Goal: Information Seeking & Learning: Learn about a topic

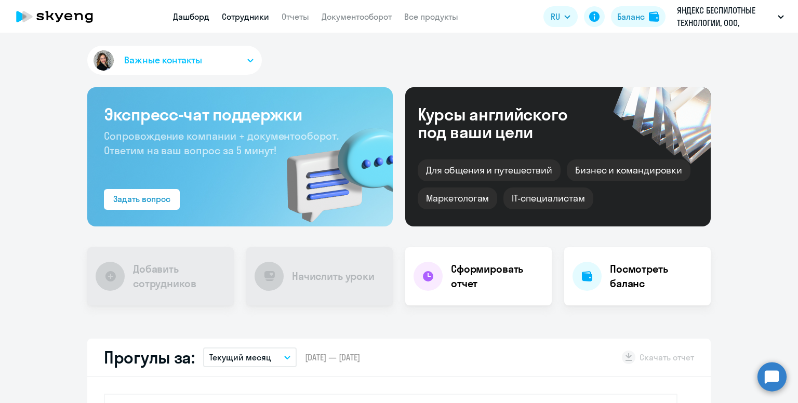
click at [233, 21] on link "Сотрудники" at bounding box center [245, 16] width 47 height 10
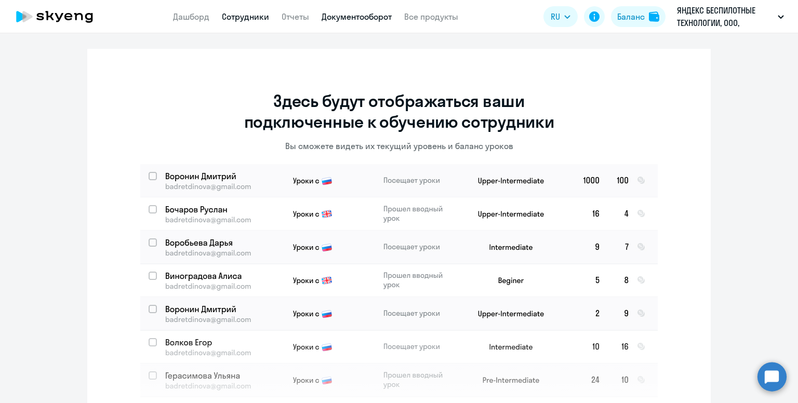
click at [356, 17] on link "Документооборот" at bounding box center [356, 16] width 70 height 10
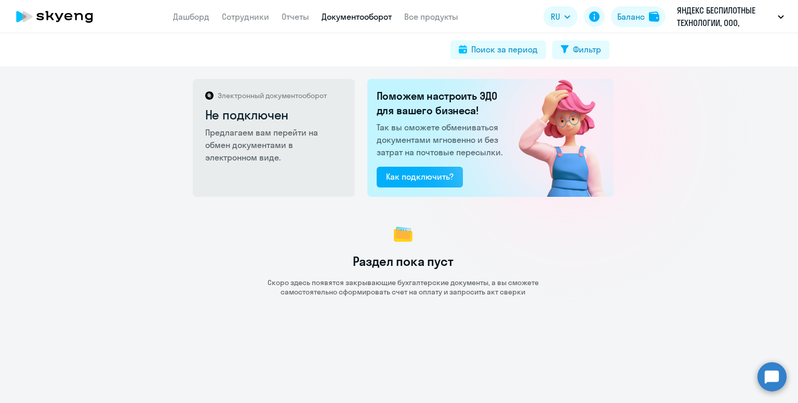
click at [285, 149] on p "Предлагаем вам перейти на обмен документами в электронном виде." at bounding box center [274, 144] width 139 height 37
click at [430, 18] on link "Все продукты" at bounding box center [431, 16] width 54 height 10
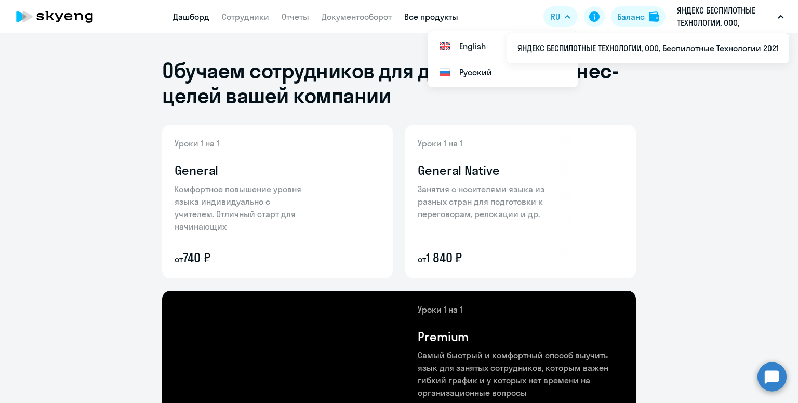
click at [204, 20] on link "Дашборд" at bounding box center [191, 16] width 36 height 10
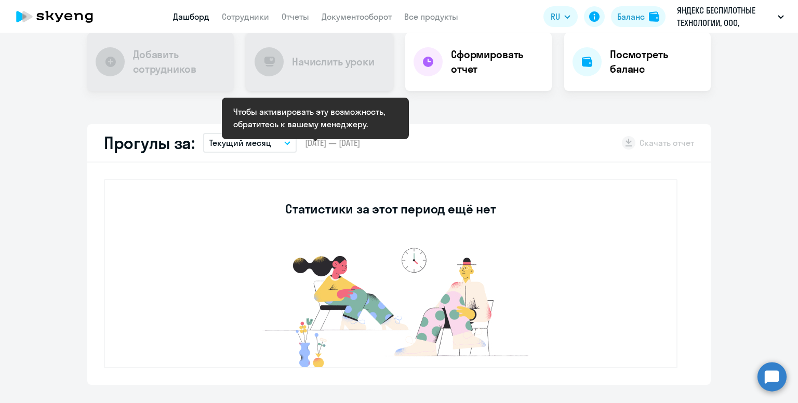
scroll to position [260, 0]
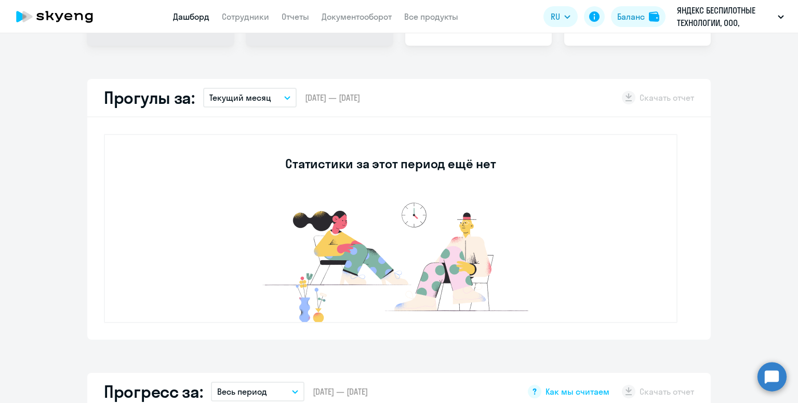
click at [261, 100] on p "Текущий месяц" at bounding box center [240, 97] width 62 height 12
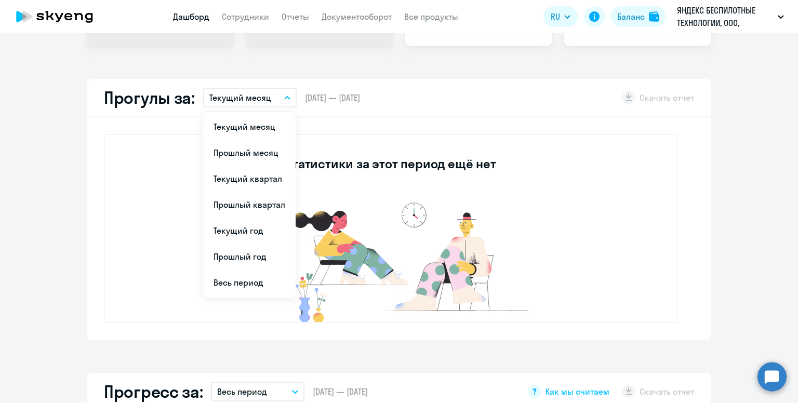
click at [515, 103] on div "Прогулы за: Текущий месяц Текущий месяц Прошлый месяц Текущий квартал [GEOGRAPH…" at bounding box center [398, 98] width 623 height 38
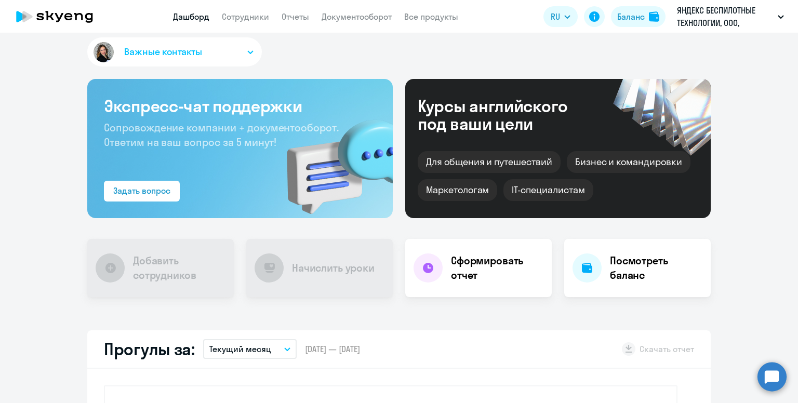
scroll to position [0, 0]
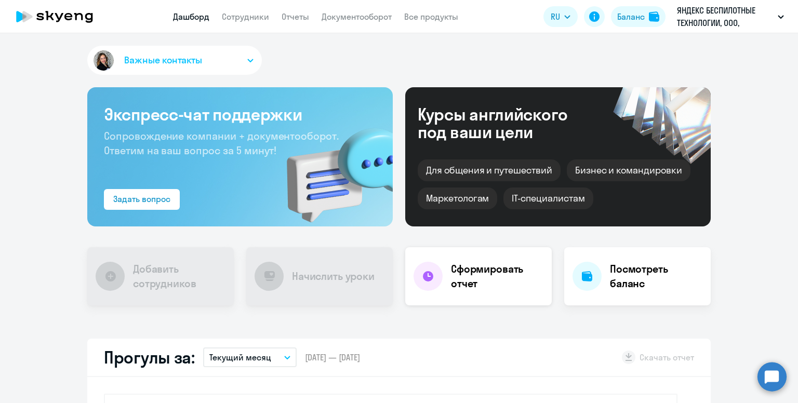
click at [467, 291] on div "Сформировать отчет" at bounding box center [478, 276] width 146 height 58
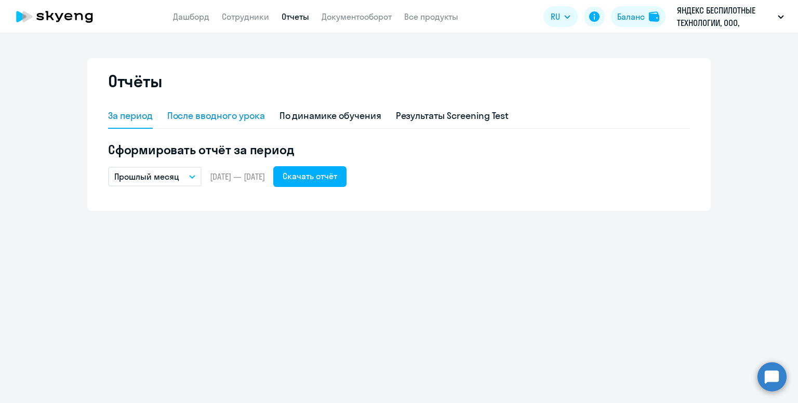
click at [198, 112] on div "После вводного урока" at bounding box center [216, 116] width 98 height 14
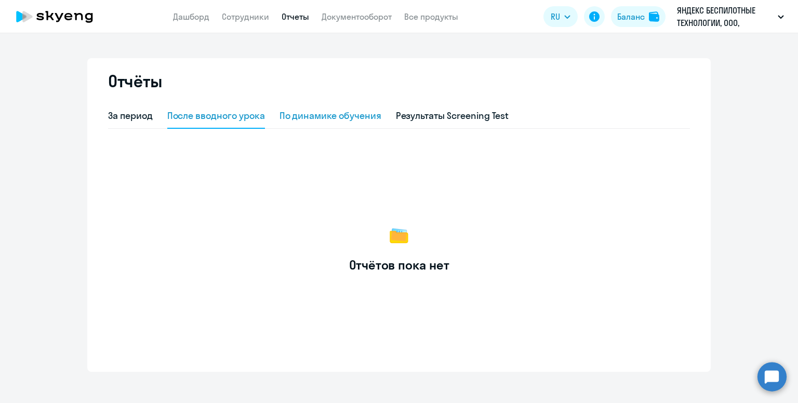
click at [303, 115] on div "По динамике обучения" at bounding box center [330, 116] width 102 height 14
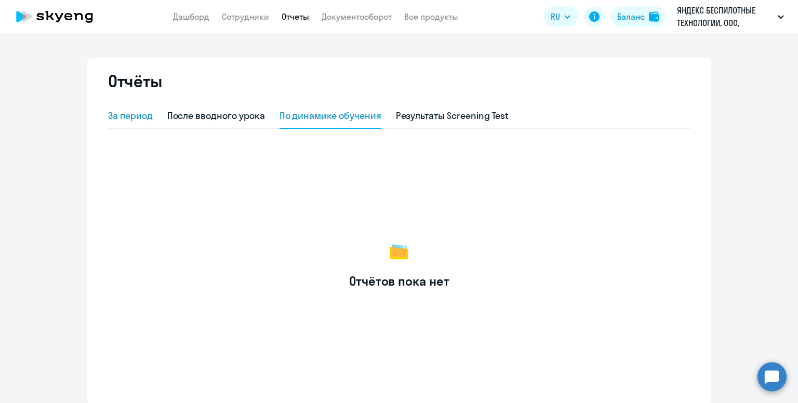
click at [133, 123] on div "За период" at bounding box center [130, 116] width 45 height 25
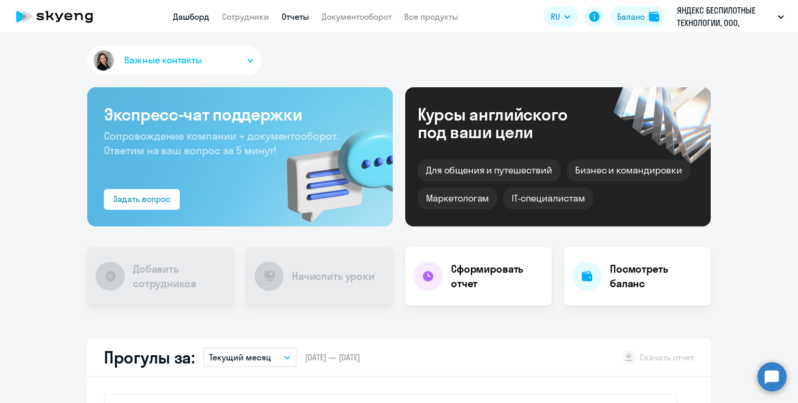
click at [302, 16] on link "Отчеты" at bounding box center [295, 16] width 28 height 10
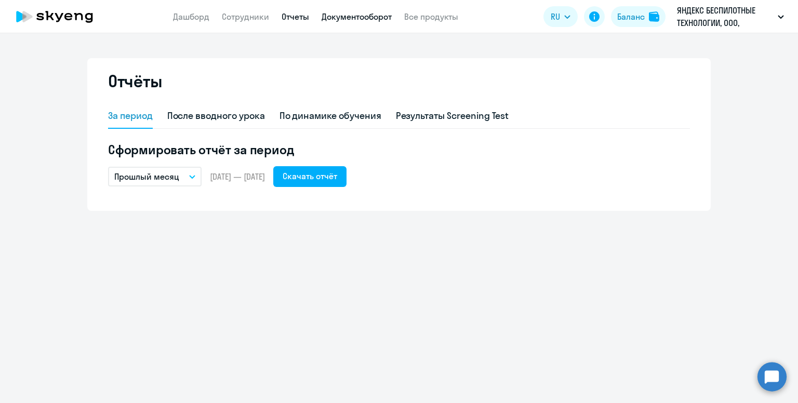
click at [357, 17] on link "Документооборот" at bounding box center [356, 16] width 70 height 10
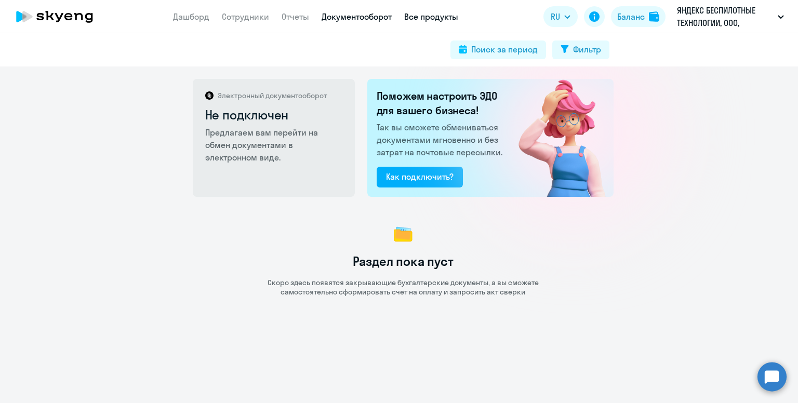
click at [422, 14] on link "Все продукты" at bounding box center [431, 16] width 54 height 10
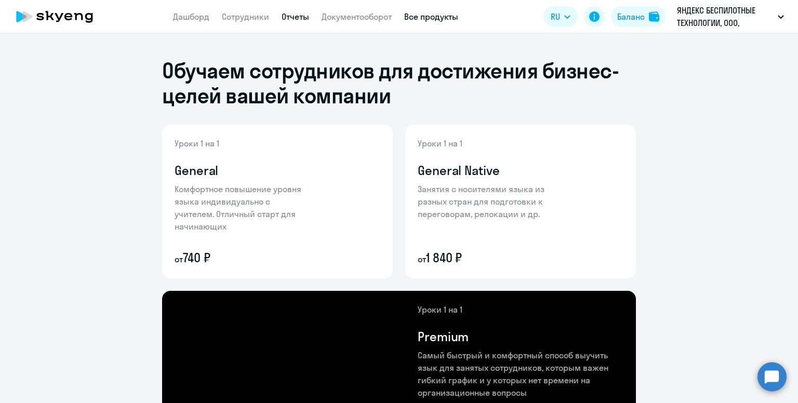
click at [293, 19] on link "Отчеты" at bounding box center [295, 16] width 28 height 10
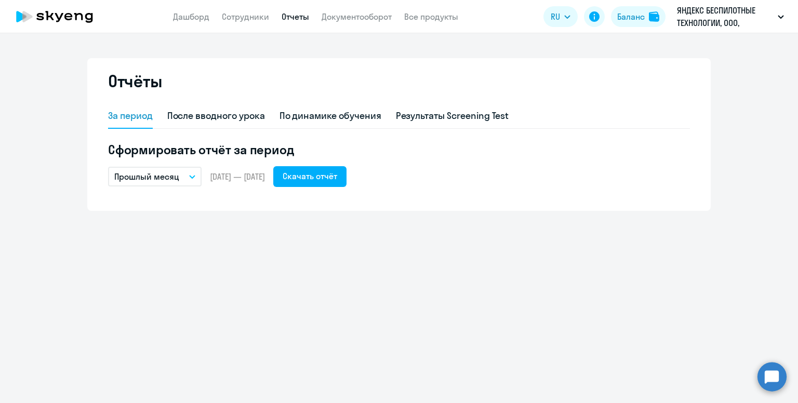
click at [241, 28] on app-header "Дашборд Сотрудники Отчеты Документооборот Все продукты Дашборд Сотрудники Отчет…" at bounding box center [399, 16] width 798 height 33
click at [236, 21] on link "Сотрудники" at bounding box center [245, 16] width 47 height 10
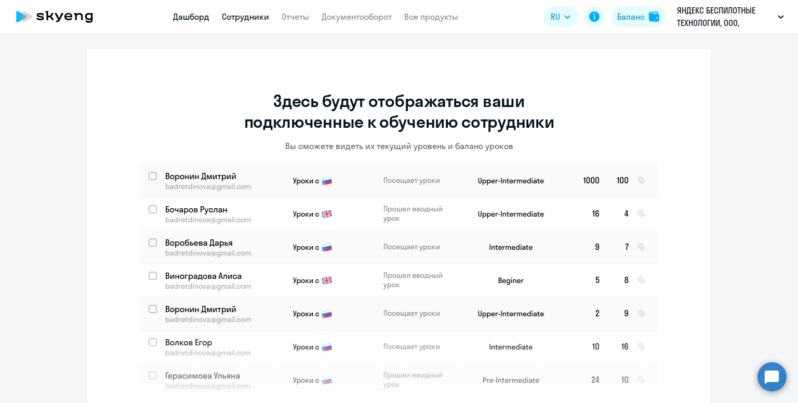
click at [181, 14] on link "Дашборд" at bounding box center [191, 16] width 36 height 10
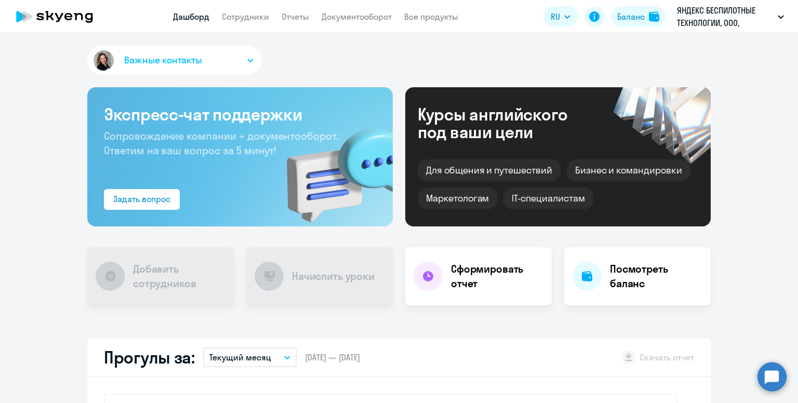
click at [195, 55] on span "Важные контакты" at bounding box center [163, 60] width 78 height 14
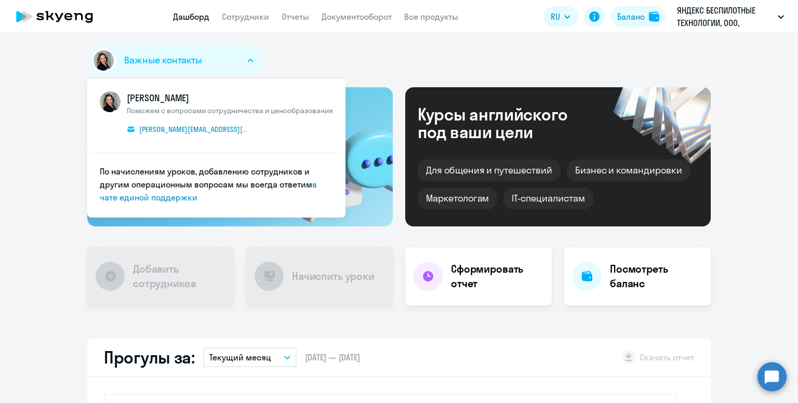
click at [464, 25] on app-header "Дашборд Сотрудники Отчеты Документооборот Все продукты Дашборд Сотрудники Отчет…" at bounding box center [399, 16] width 798 height 33
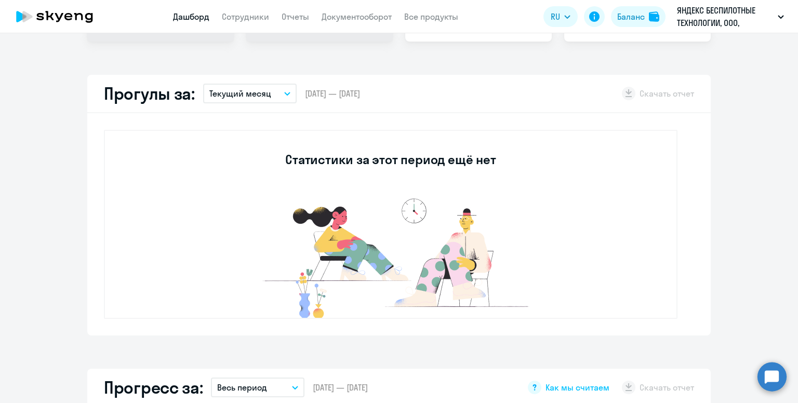
scroll to position [260, 0]
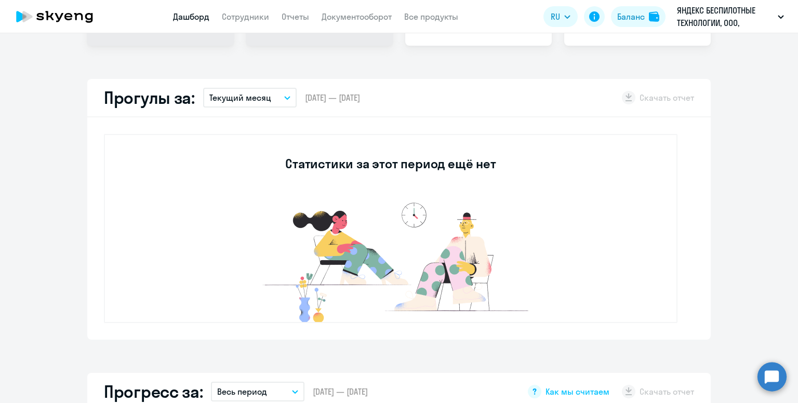
drag, startPoint x: 243, startPoint y: 101, endPoint x: 245, endPoint y: 110, distance: 8.6
click at [243, 102] on p "Текущий месяц" at bounding box center [240, 97] width 62 height 12
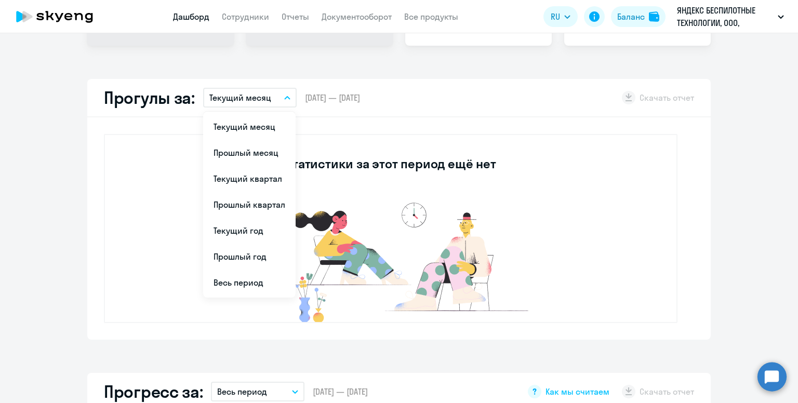
click at [409, 76] on div "Важные контакты [PERSON_NAME] Поможем с вопросами сотрудничества и ценообразова…" at bounding box center [399, 218] width 798 height 370
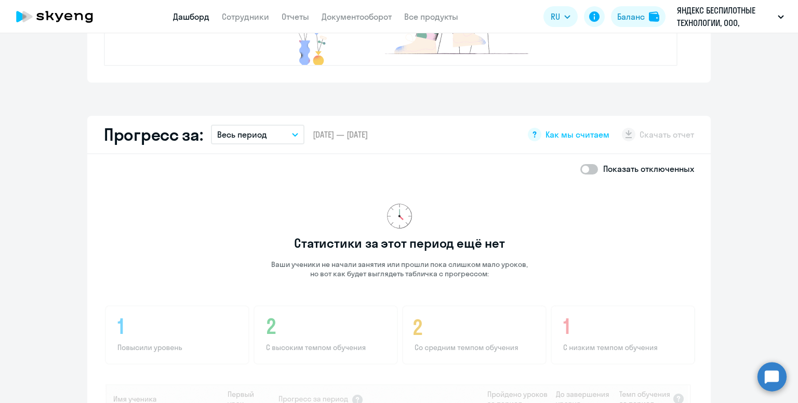
scroll to position [519, 0]
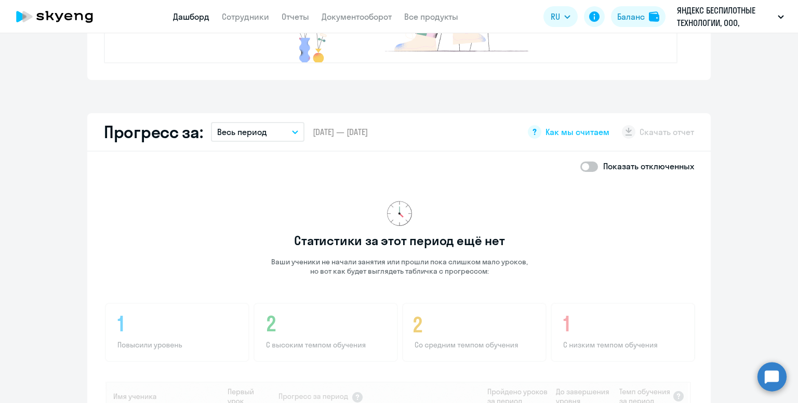
click at [261, 133] on p "Весь период" at bounding box center [242, 132] width 50 height 12
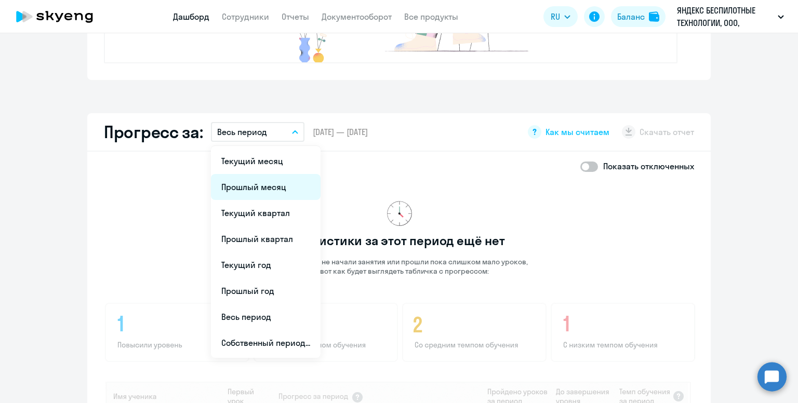
click at [266, 186] on li "Прошлый месяц" at bounding box center [266, 187] width 110 height 26
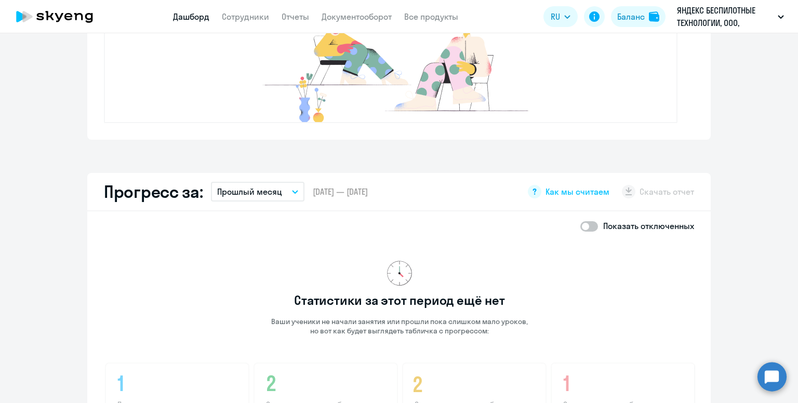
scroll to position [473, 0]
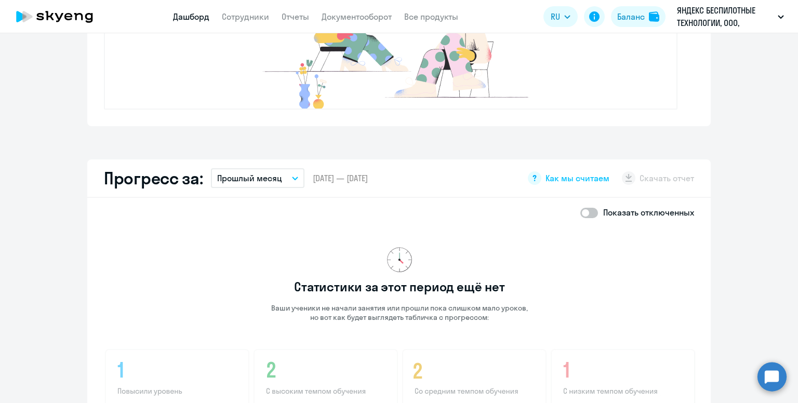
click at [277, 170] on button "Прошлый месяц" at bounding box center [257, 178] width 93 height 20
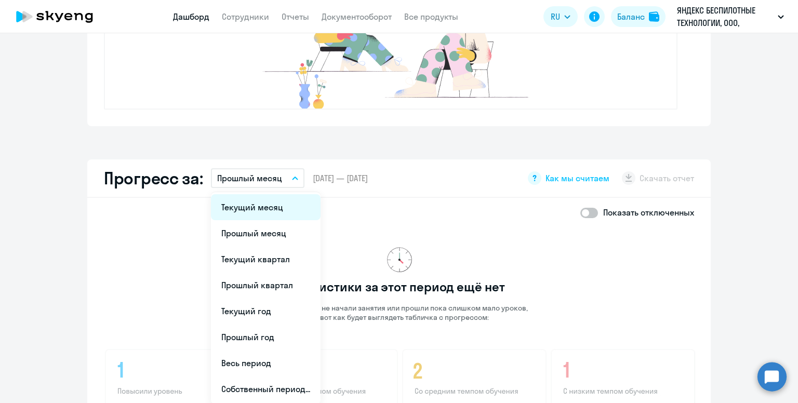
click at [272, 210] on li "Текущий месяц" at bounding box center [266, 207] width 110 height 26
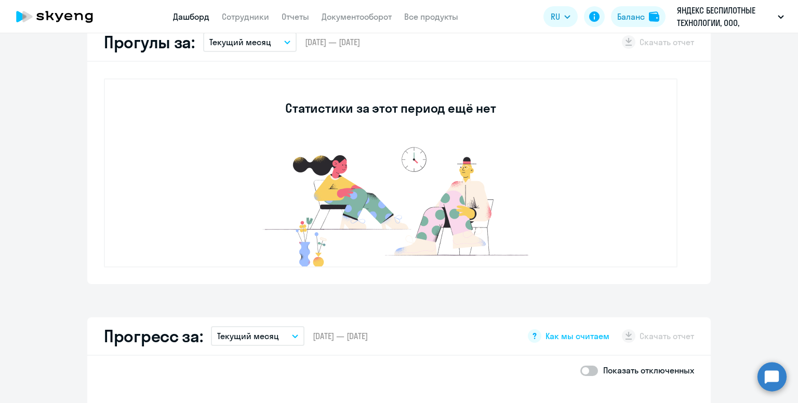
scroll to position [317, 0]
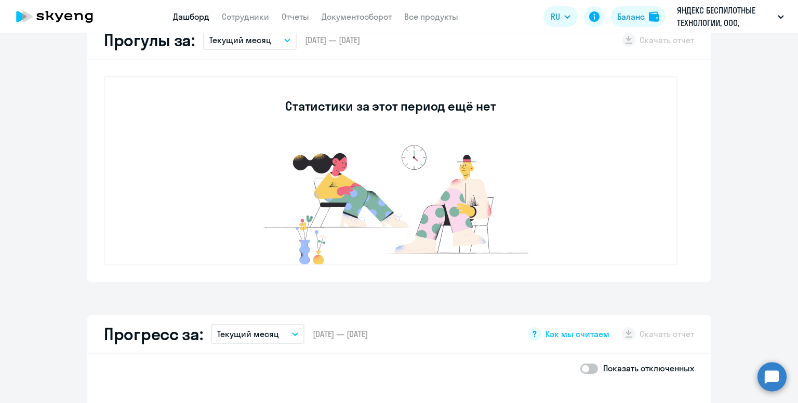
click at [243, 42] on p "Текущий месяц" at bounding box center [240, 40] width 62 height 12
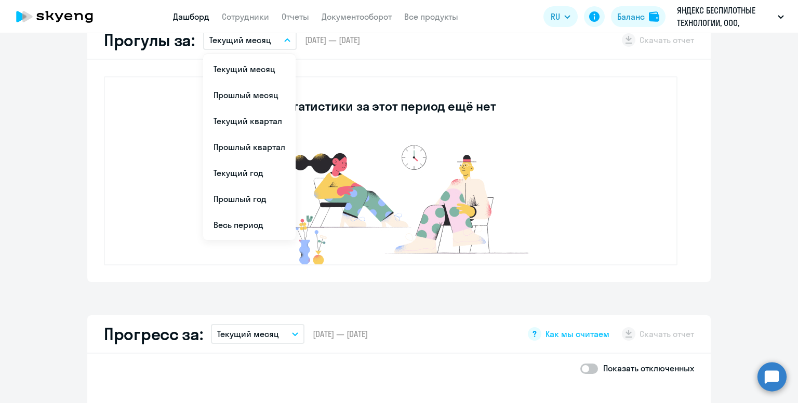
click at [170, 139] on div "Статистики за этот период ещё нет" at bounding box center [390, 170] width 573 height 189
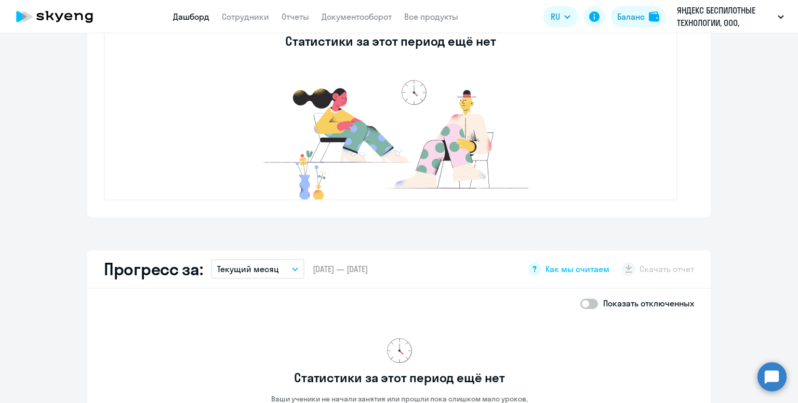
scroll to position [415, 0]
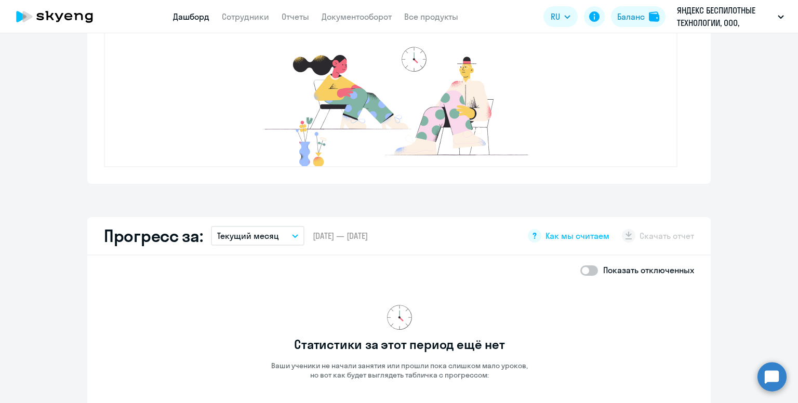
click at [244, 236] on p "Текущий месяц" at bounding box center [248, 236] width 62 height 12
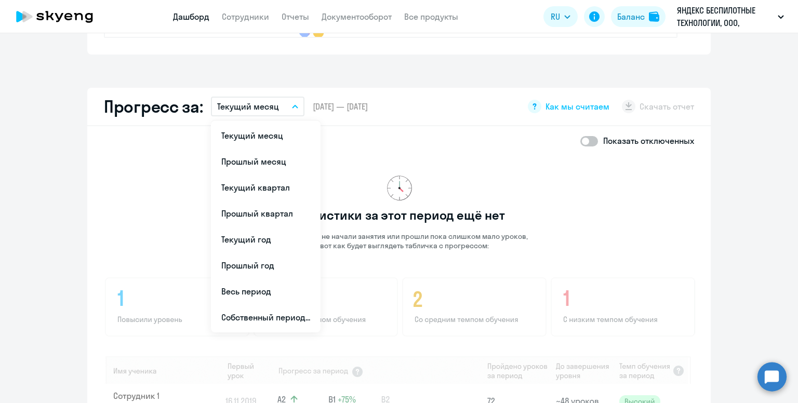
scroll to position [571, 0]
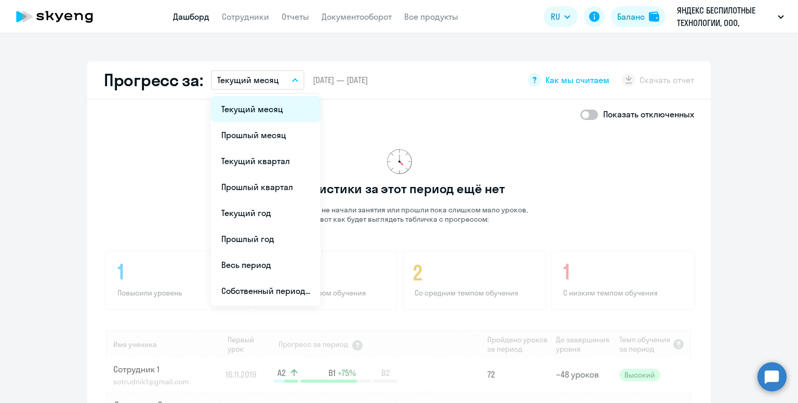
click at [256, 107] on li "Текущий месяц" at bounding box center [266, 109] width 110 height 26
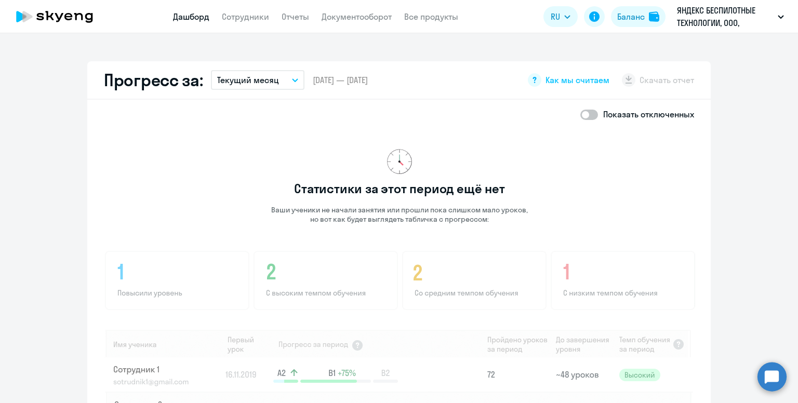
click at [253, 79] on p "Текущий месяц" at bounding box center [248, 80] width 62 height 12
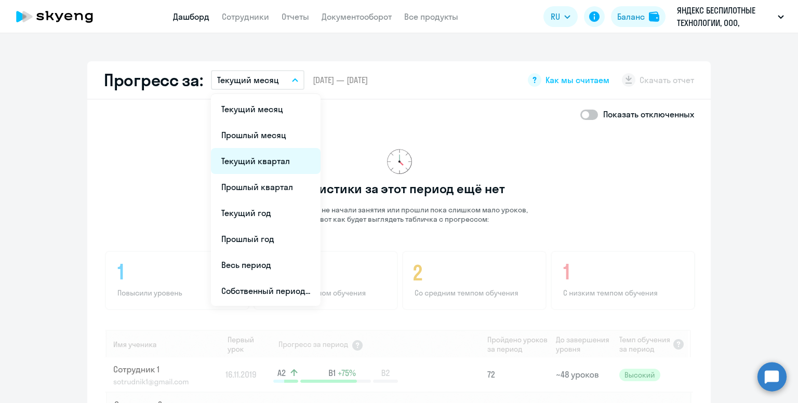
click at [267, 165] on li "Текущий квартал" at bounding box center [266, 161] width 110 height 26
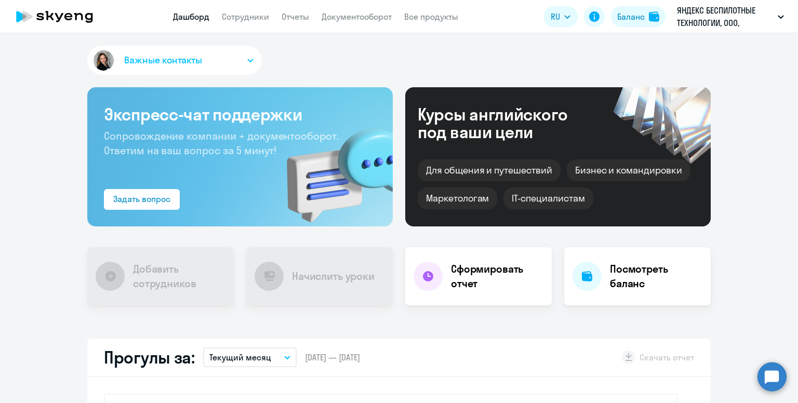
scroll to position [0, 0]
click at [243, 13] on link "Сотрудники" at bounding box center [245, 16] width 47 height 10
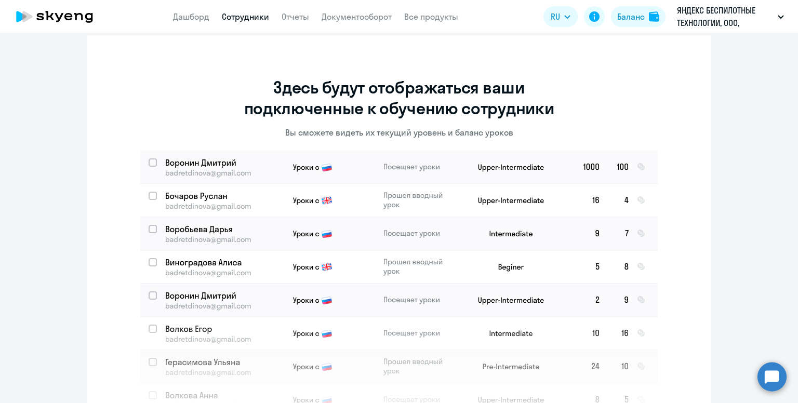
scroll to position [33, 0]
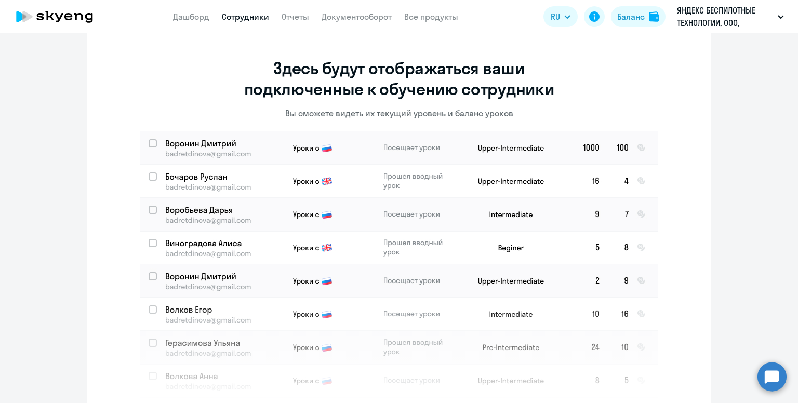
click at [292, 22] on app-menu-item-link "Отчеты" at bounding box center [295, 16] width 28 height 13
click at [293, 17] on link "Отчеты" at bounding box center [295, 16] width 28 height 10
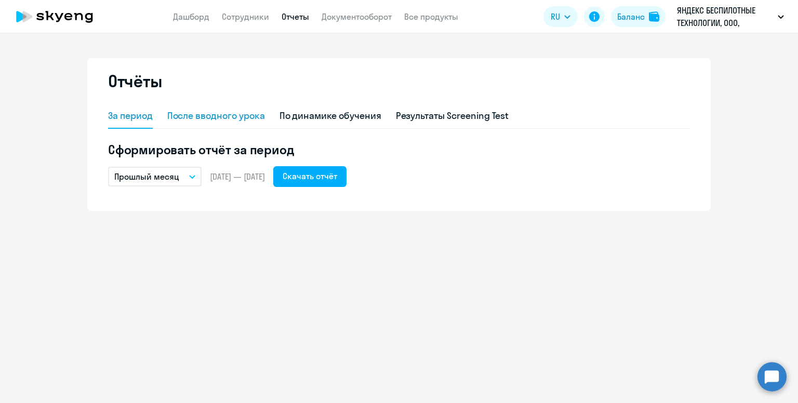
click at [194, 126] on div "После вводного урока" at bounding box center [216, 116] width 98 height 25
select select "10"
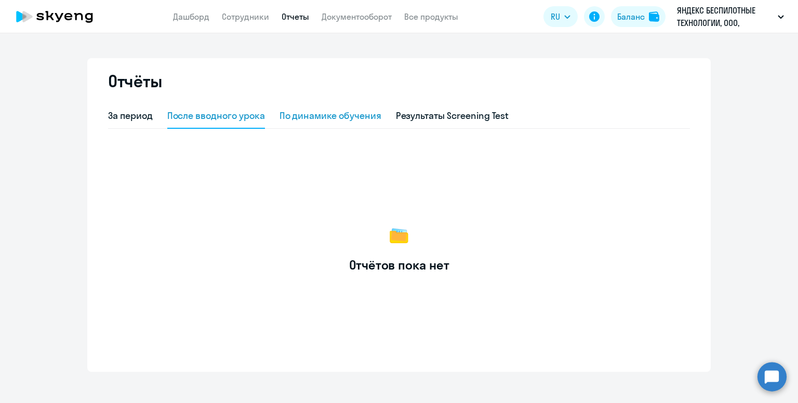
click at [312, 118] on div "По динамике обучения" at bounding box center [330, 116] width 102 height 14
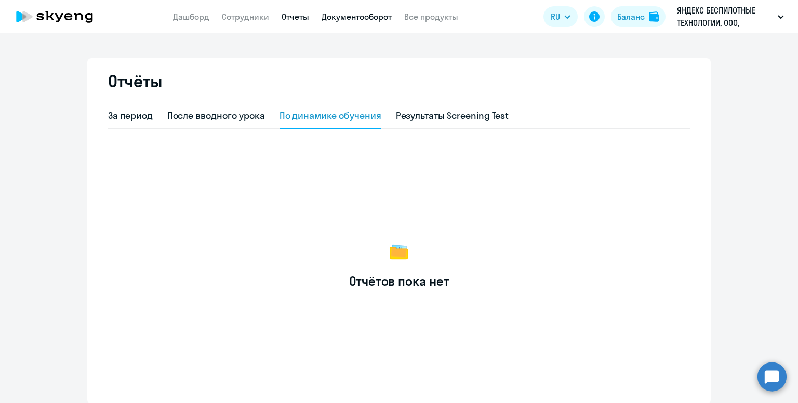
click at [354, 13] on link "Документооборот" at bounding box center [356, 16] width 70 height 10
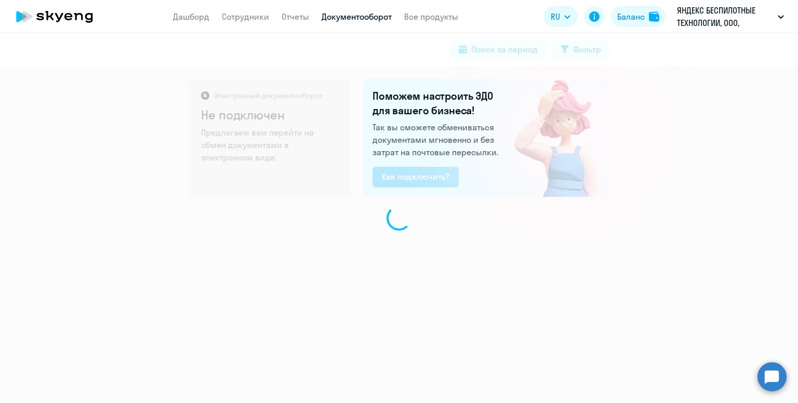
click at [294, 22] on app-menu-item-link "Отчеты" at bounding box center [295, 16] width 28 height 13
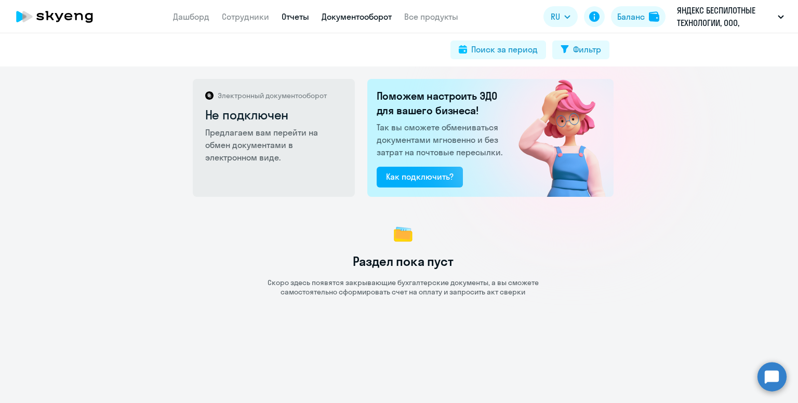
click at [295, 18] on link "Отчеты" at bounding box center [295, 16] width 28 height 10
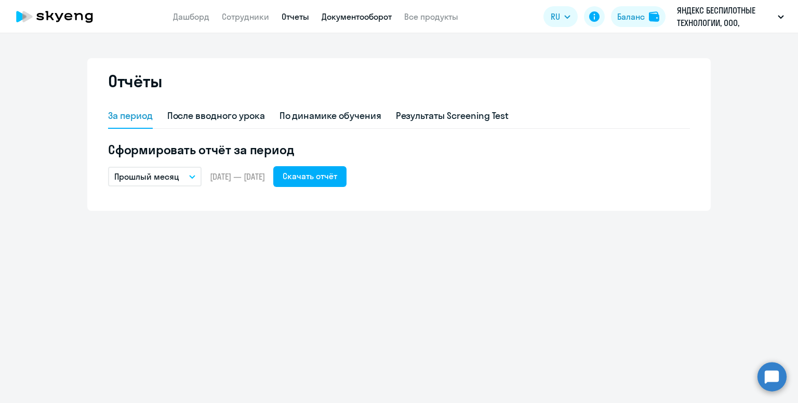
click at [367, 19] on link "Документооборот" at bounding box center [356, 16] width 70 height 10
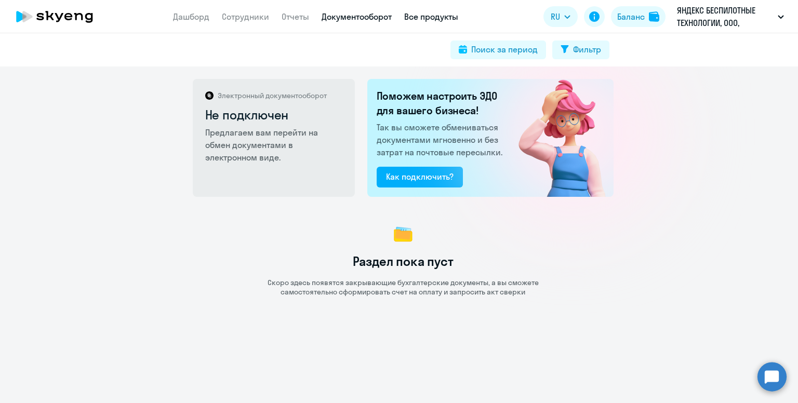
click at [430, 19] on link "Все продукты" at bounding box center [431, 16] width 54 height 10
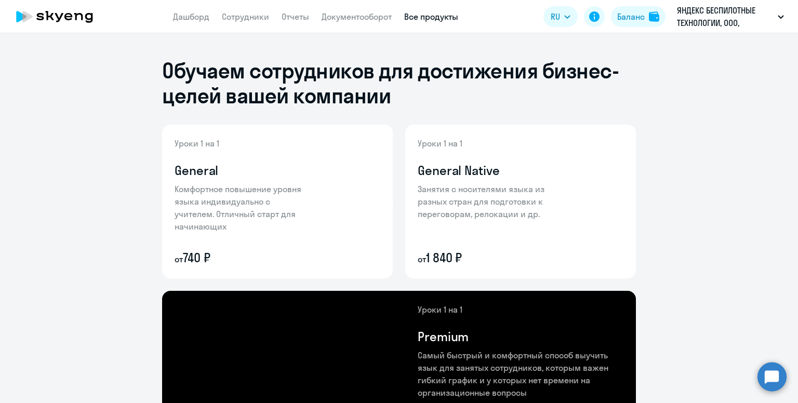
click at [60, 20] on icon at bounding box center [54, 17] width 91 height 26
